Goal: Task Accomplishment & Management: Use online tool/utility

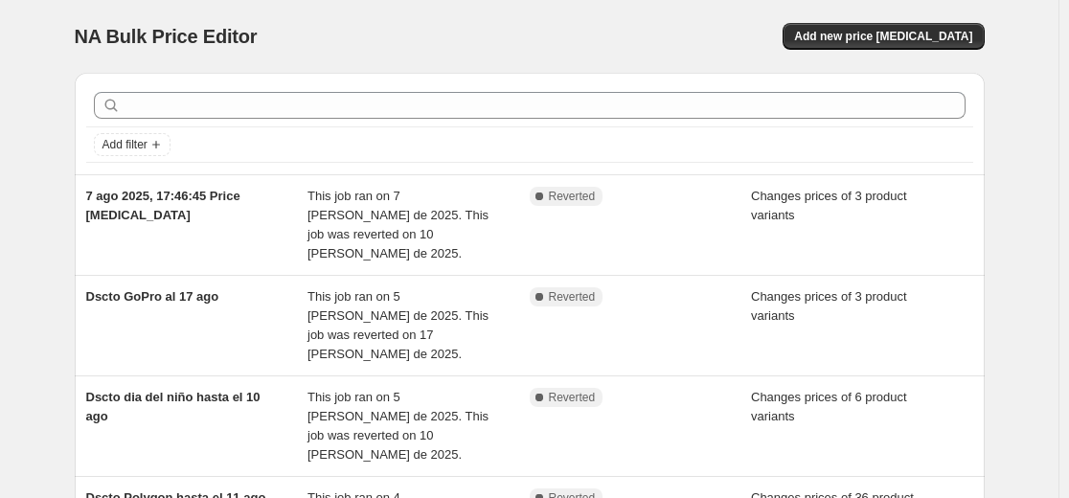
click at [897, 37] on span "Add new price change job" at bounding box center [883, 36] width 178 height 15
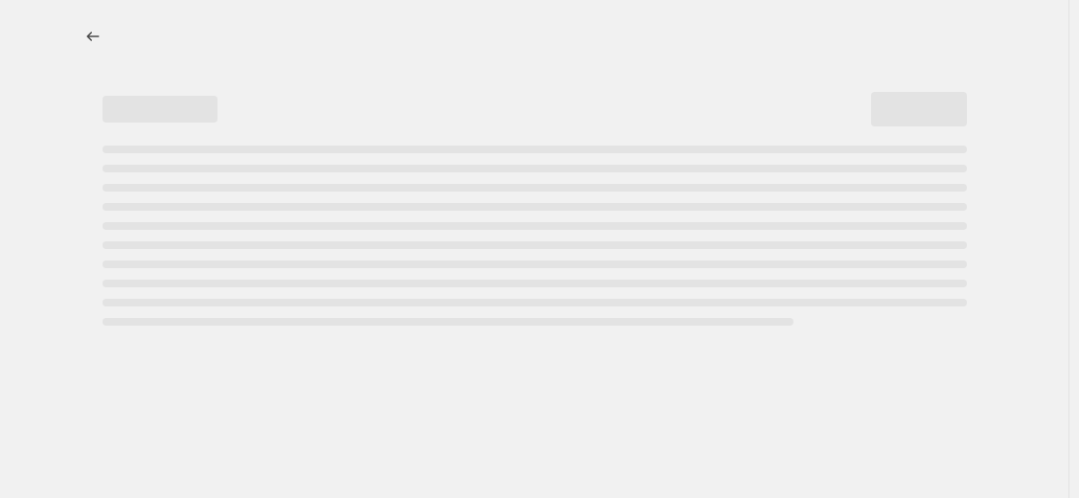
select select "percentage"
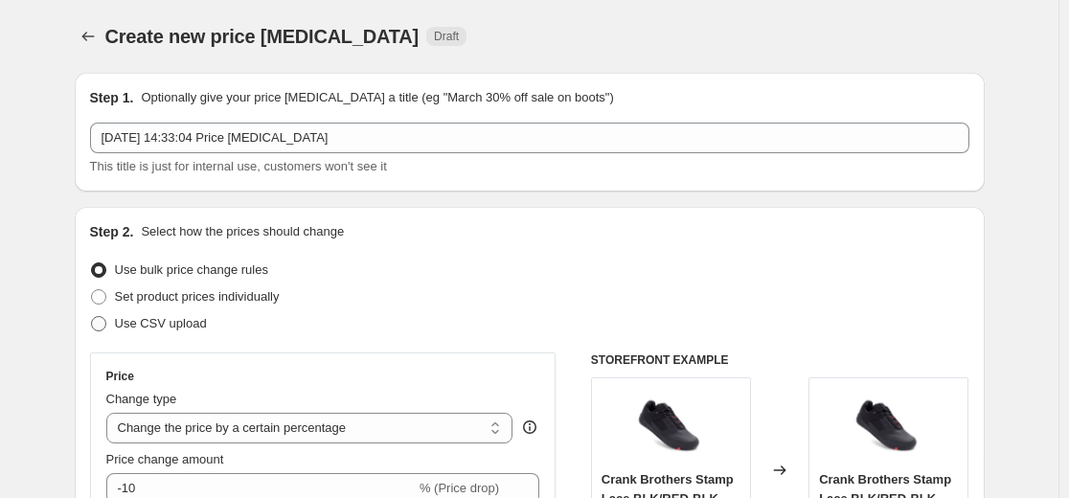
click at [106, 320] on span at bounding box center [98, 323] width 15 height 15
click at [92, 317] on input "Use CSV upload" at bounding box center [91, 316] width 1 height 1
radio input "true"
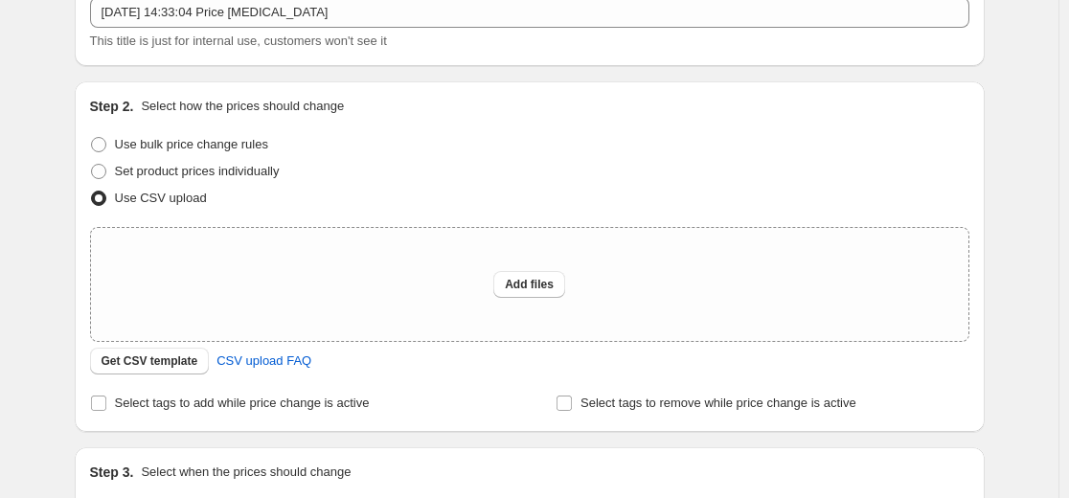
scroll to position [192, 0]
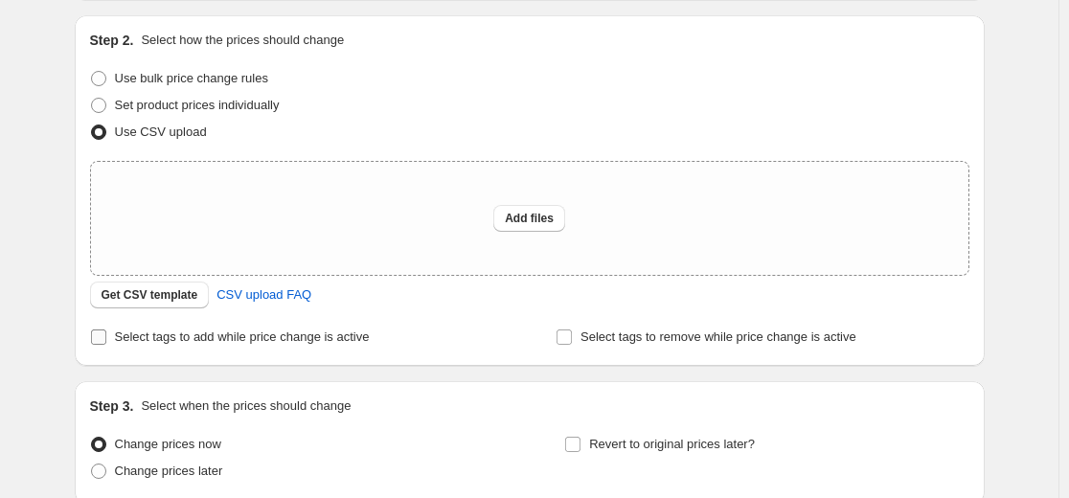
click at [115, 339] on label "Select tags to add while price change is active" at bounding box center [230, 337] width 280 height 27
click at [106, 339] on input "Select tags to add while price change is active" at bounding box center [98, 336] width 15 height 15
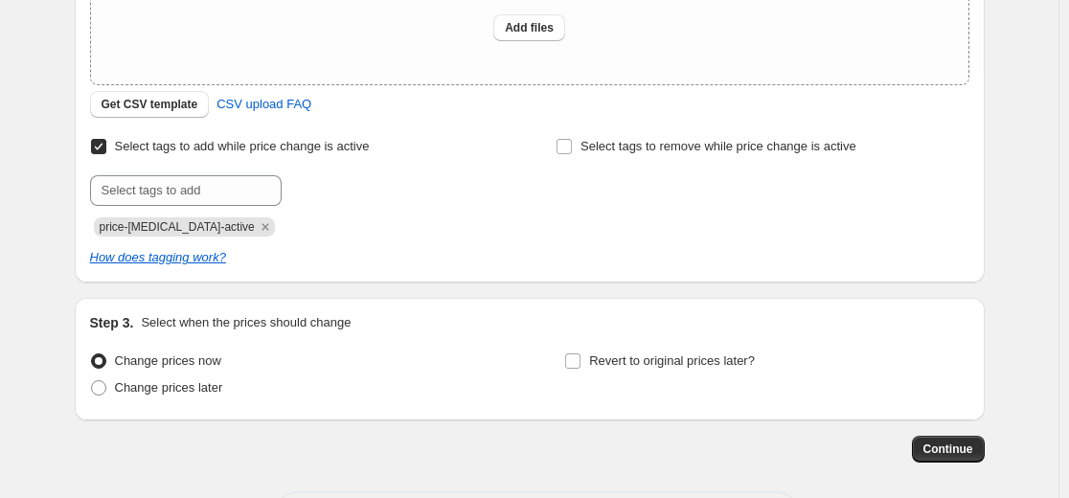
scroll to position [383, 0]
click at [106, 150] on input "Select tags to add while price change is active" at bounding box center [98, 145] width 15 height 15
checkbox input "false"
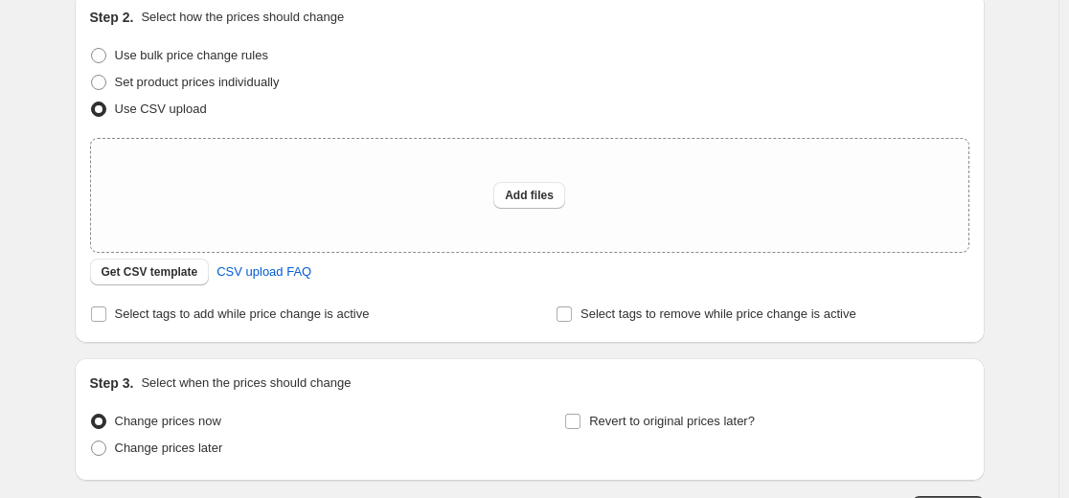
scroll to position [69, 0]
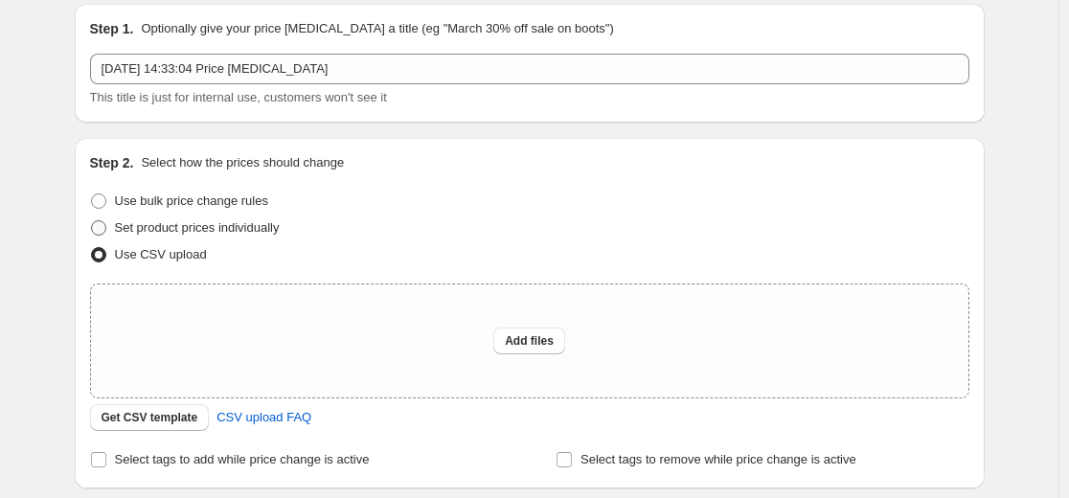
click at [106, 225] on span at bounding box center [98, 227] width 15 height 15
click at [92, 221] on input "Set product prices individually" at bounding box center [91, 220] width 1 height 1
radio input "true"
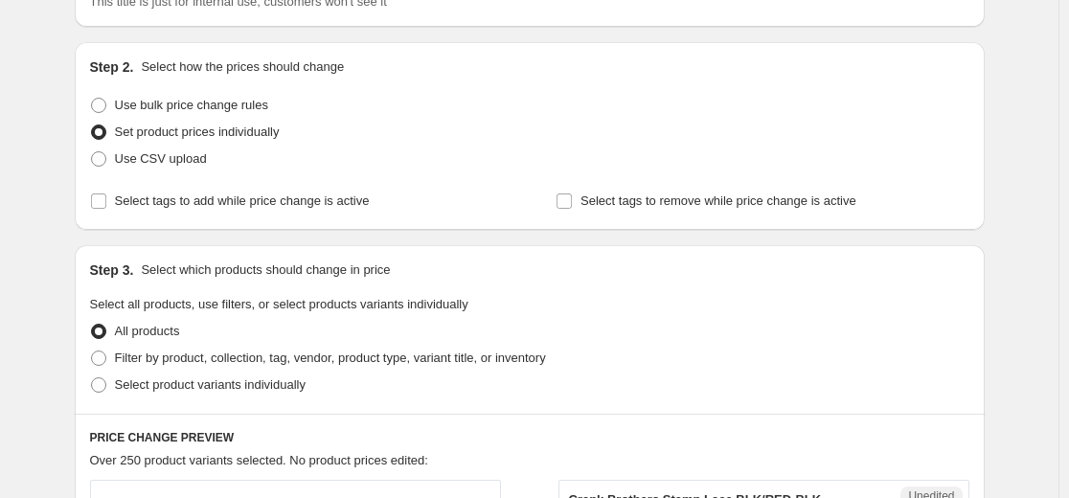
scroll to position [356, 0]
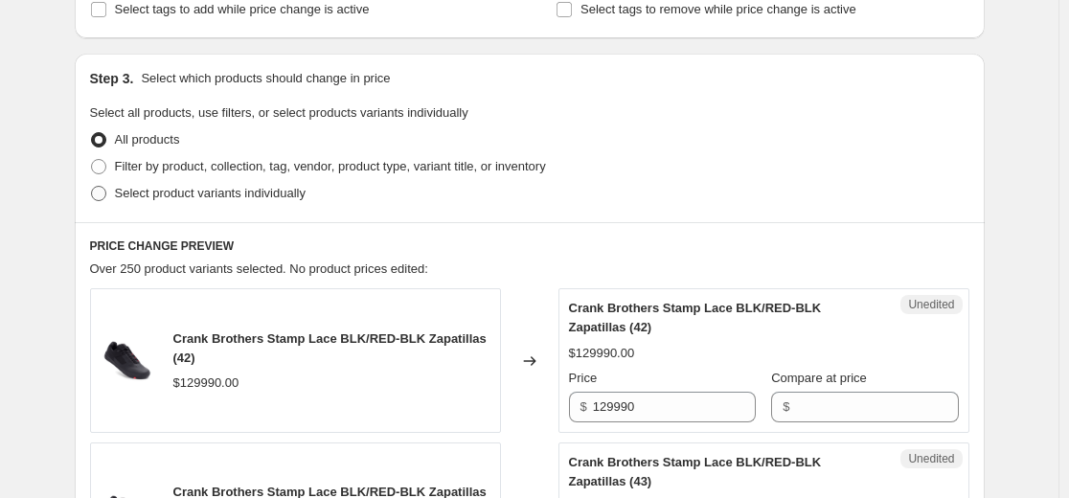
click at [99, 191] on span at bounding box center [98, 193] width 15 height 15
click at [92, 187] on input "Select product variants individually" at bounding box center [91, 186] width 1 height 1
radio input "true"
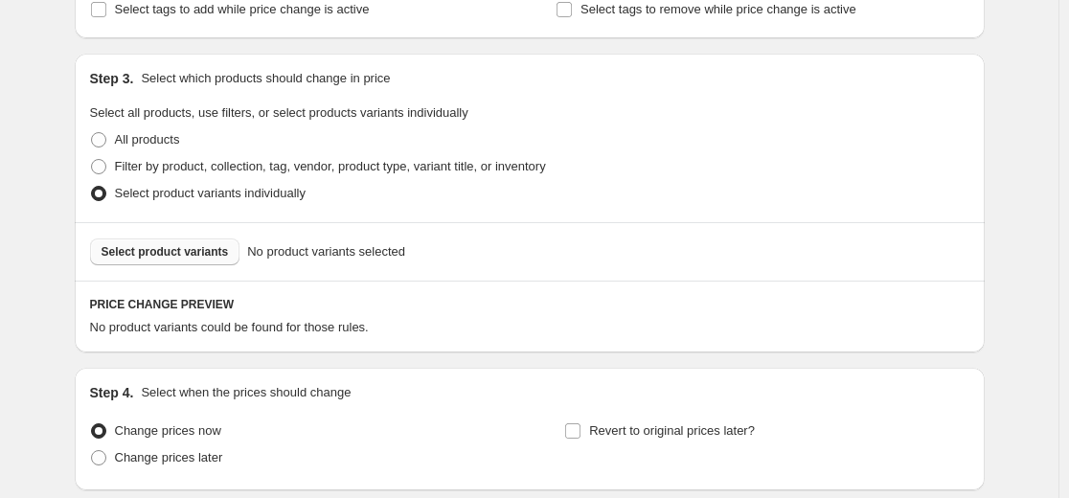
click at [200, 251] on span "Select product variants" at bounding box center [165, 251] width 127 height 15
